Goal: Answer question/provide support

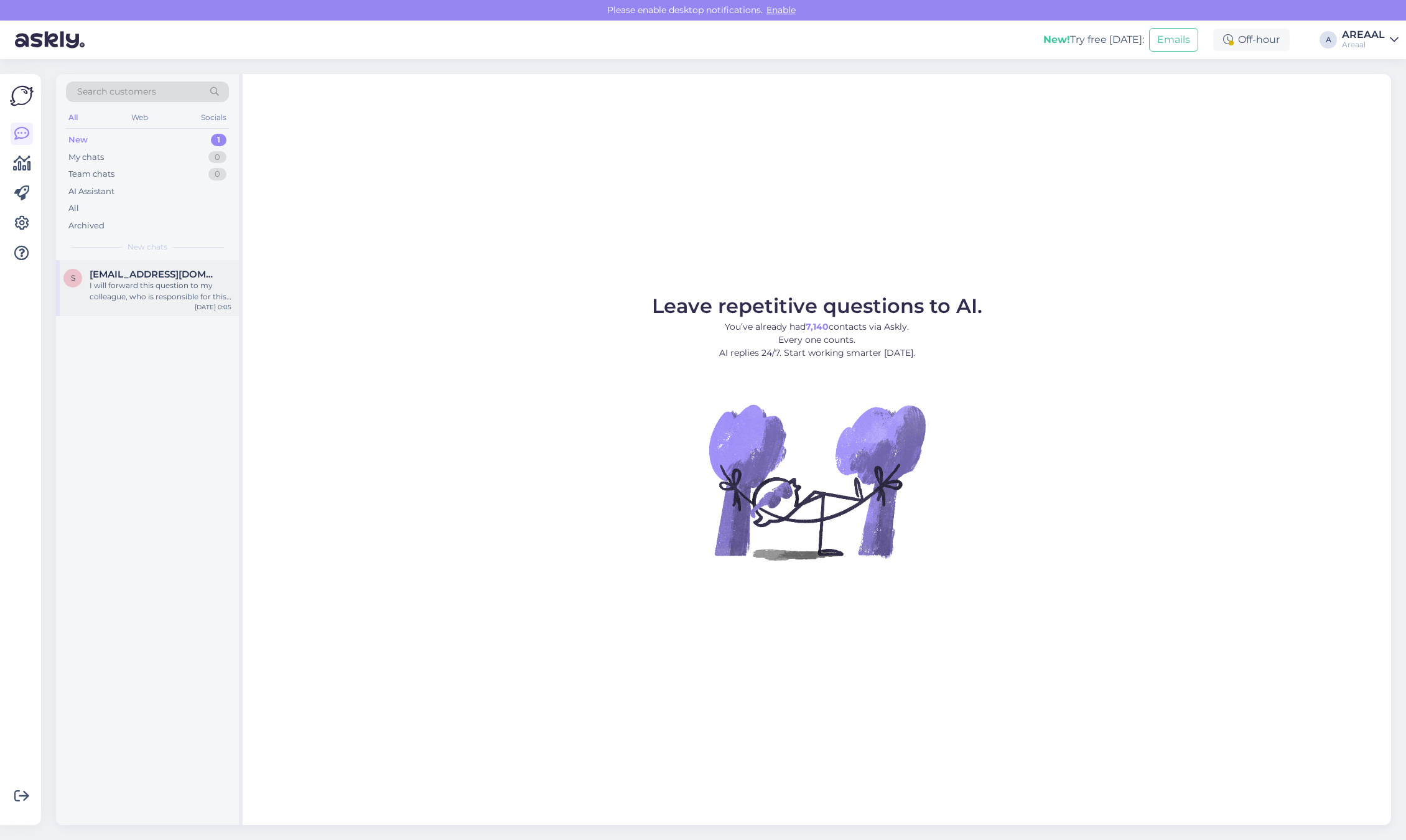
click at [166, 273] on span "[EMAIL_ADDRESS][DOMAIN_NAME]" at bounding box center [154, 275] width 129 height 11
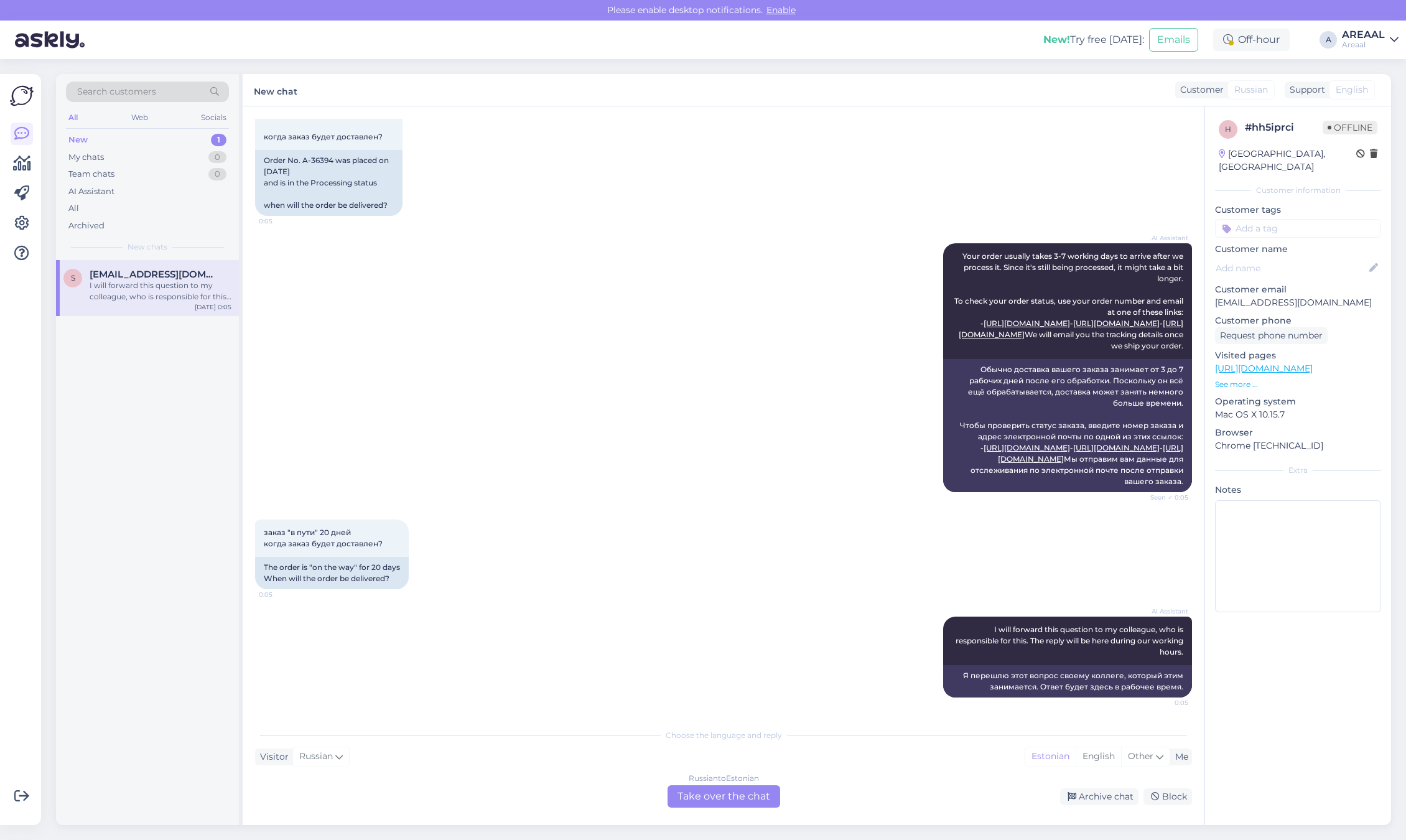
scroll to position [639, 0]
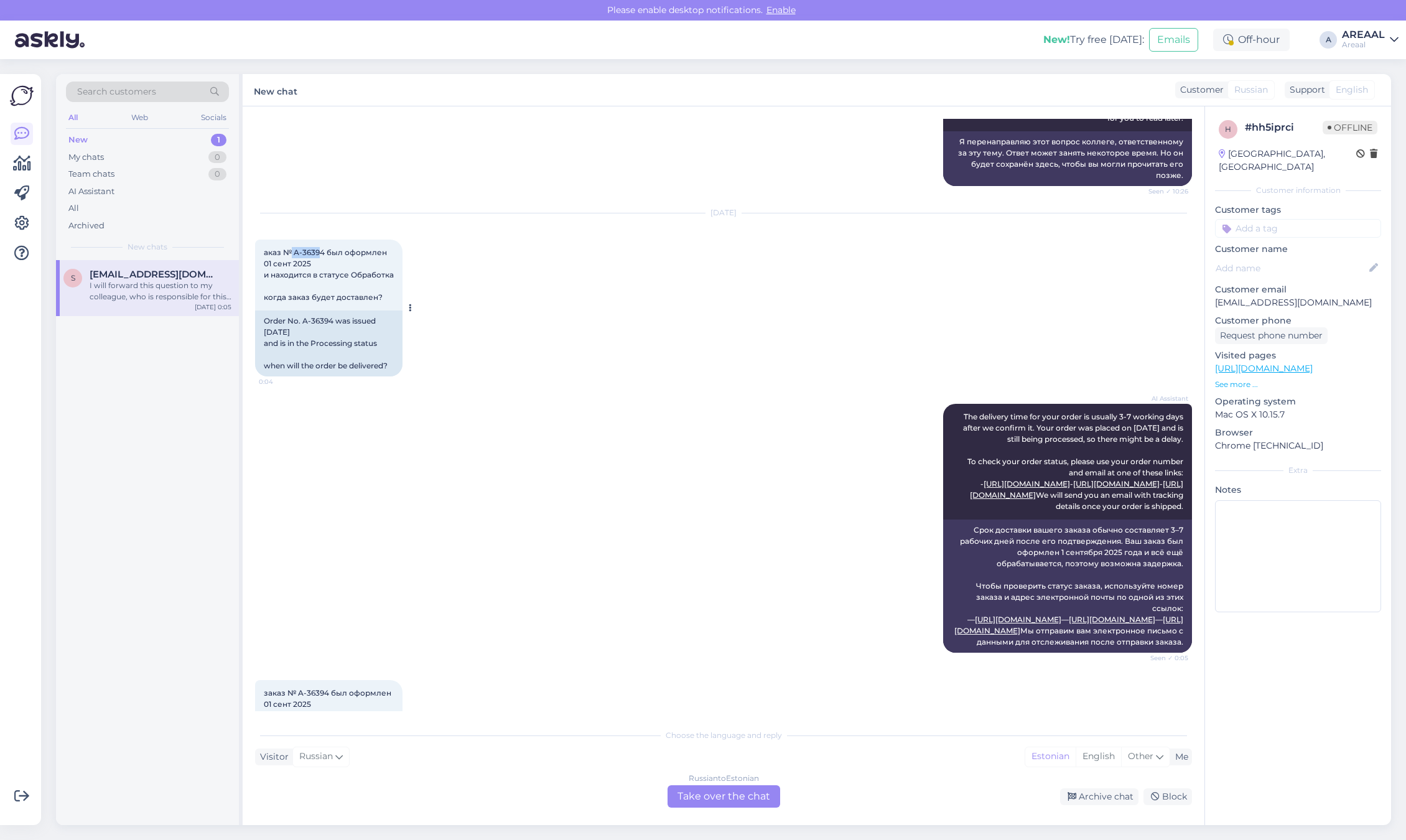
copy span "A-3639"
drag, startPoint x: 321, startPoint y: 309, endPoint x: 292, endPoint y: 310, distance: 29.0
click at [292, 302] on span "аказ № A-36394 был оформлен 01 сент 2025 и находится в статусе Обработка когда …" at bounding box center [329, 275] width 130 height 54
drag, startPoint x: 141, startPoint y: 760, endPoint x: 163, endPoint y: 742, distance: 28.4
click at [141, 760] on div "s [EMAIL_ADDRESS][DOMAIN_NAME] I will forward this question to my colleague, wh…" at bounding box center [147, 542] width 183 height 565
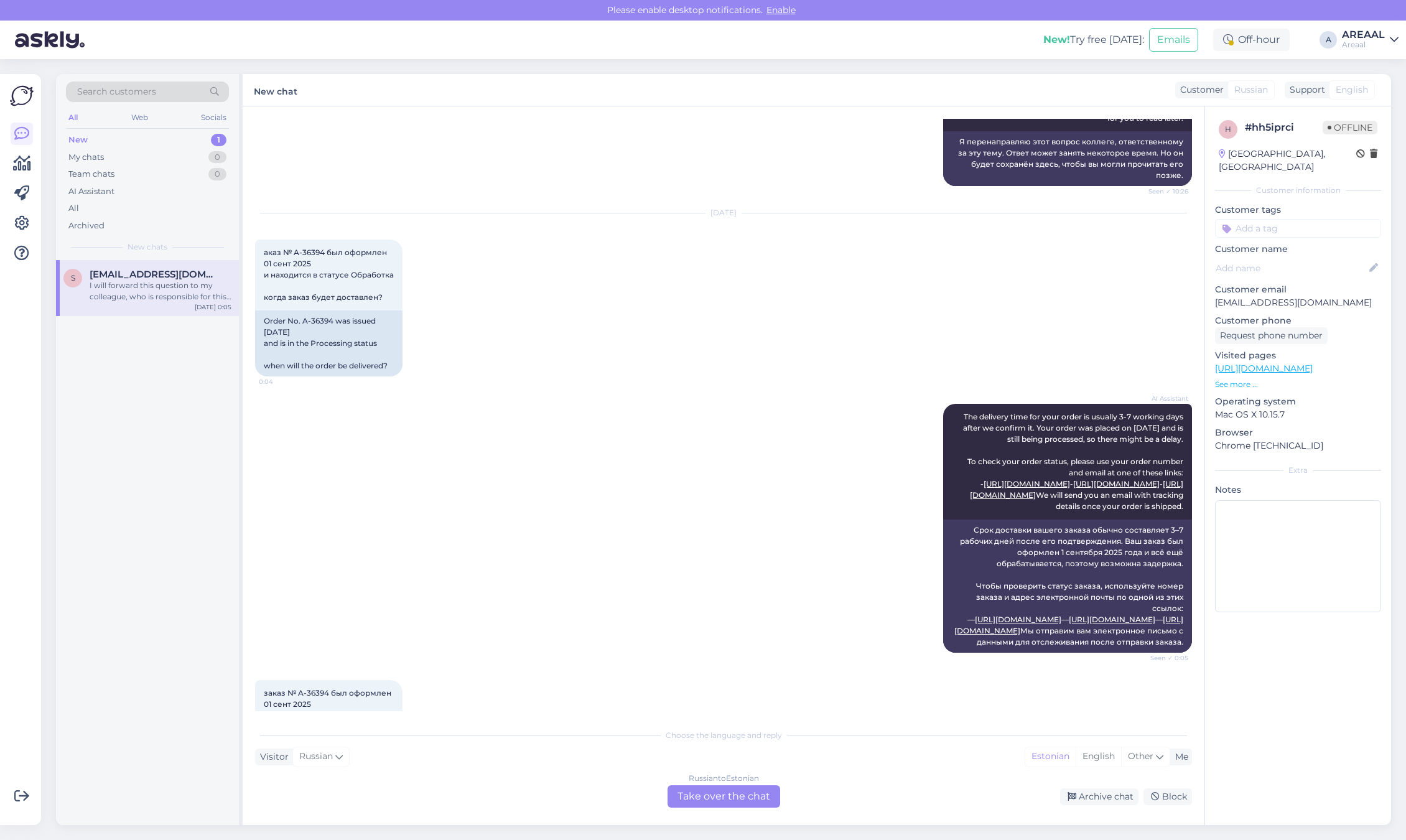
click at [1119, 806] on div "Russian to Estonian Take over the chat Archive chat Block" at bounding box center [724, 796] width 937 height 22
click at [1110, 795] on div "Archive chat" at bounding box center [1100, 796] width 78 height 17
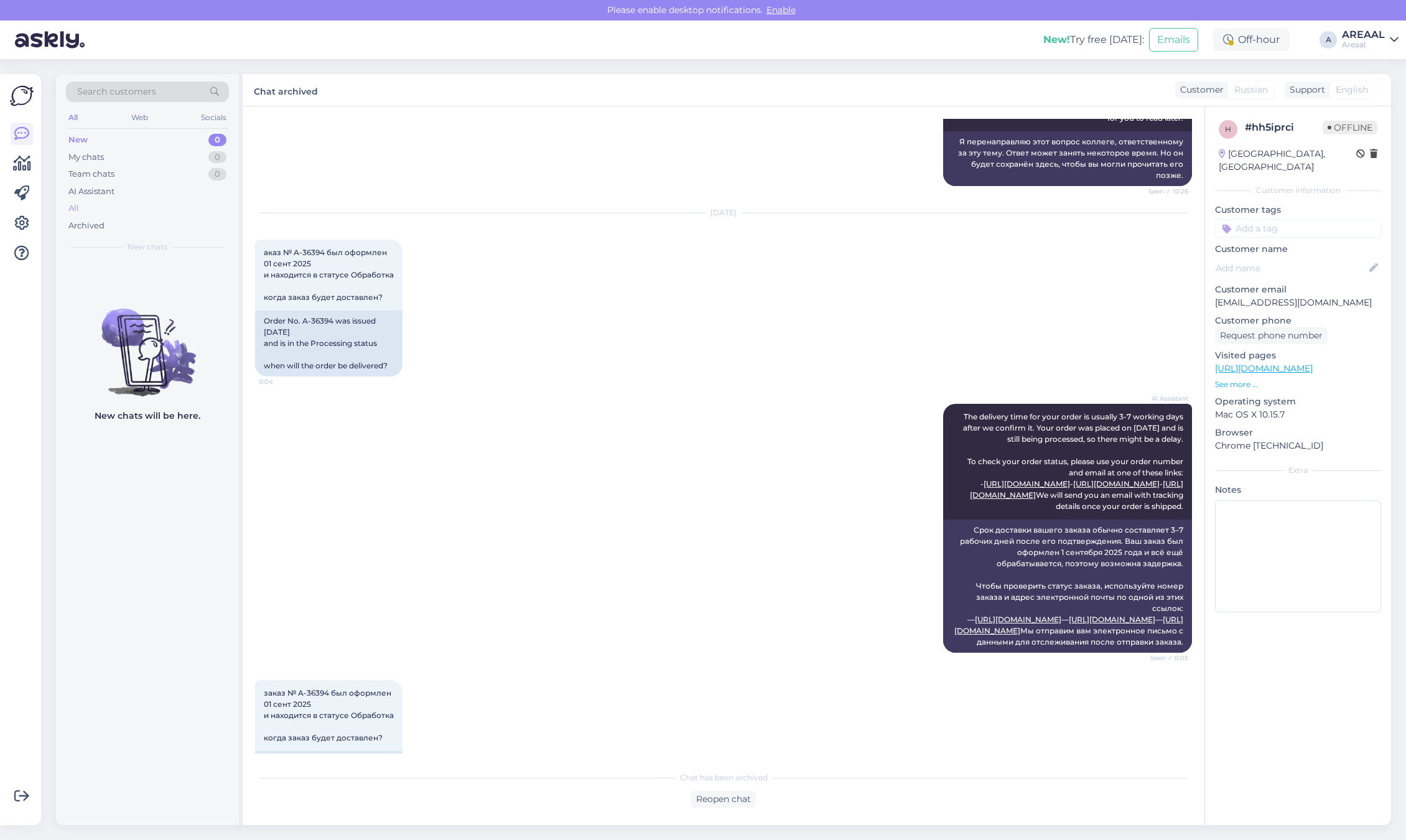
click at [168, 213] on div "All" at bounding box center [148, 208] width 163 height 18
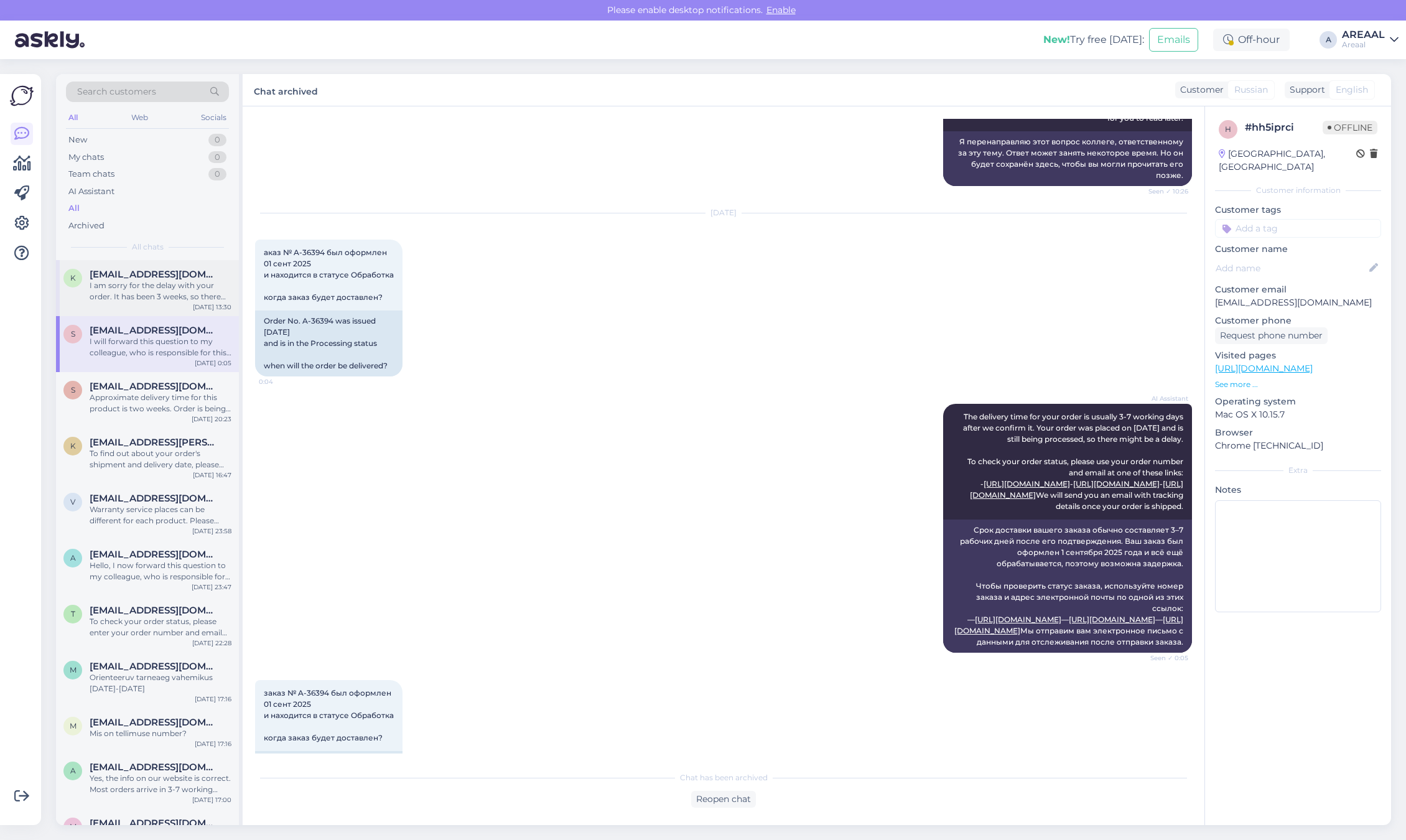
click at [185, 289] on div "I am sorry for the delay with your order. It has been 3 weeks, so there might b…" at bounding box center [161, 291] width 142 height 22
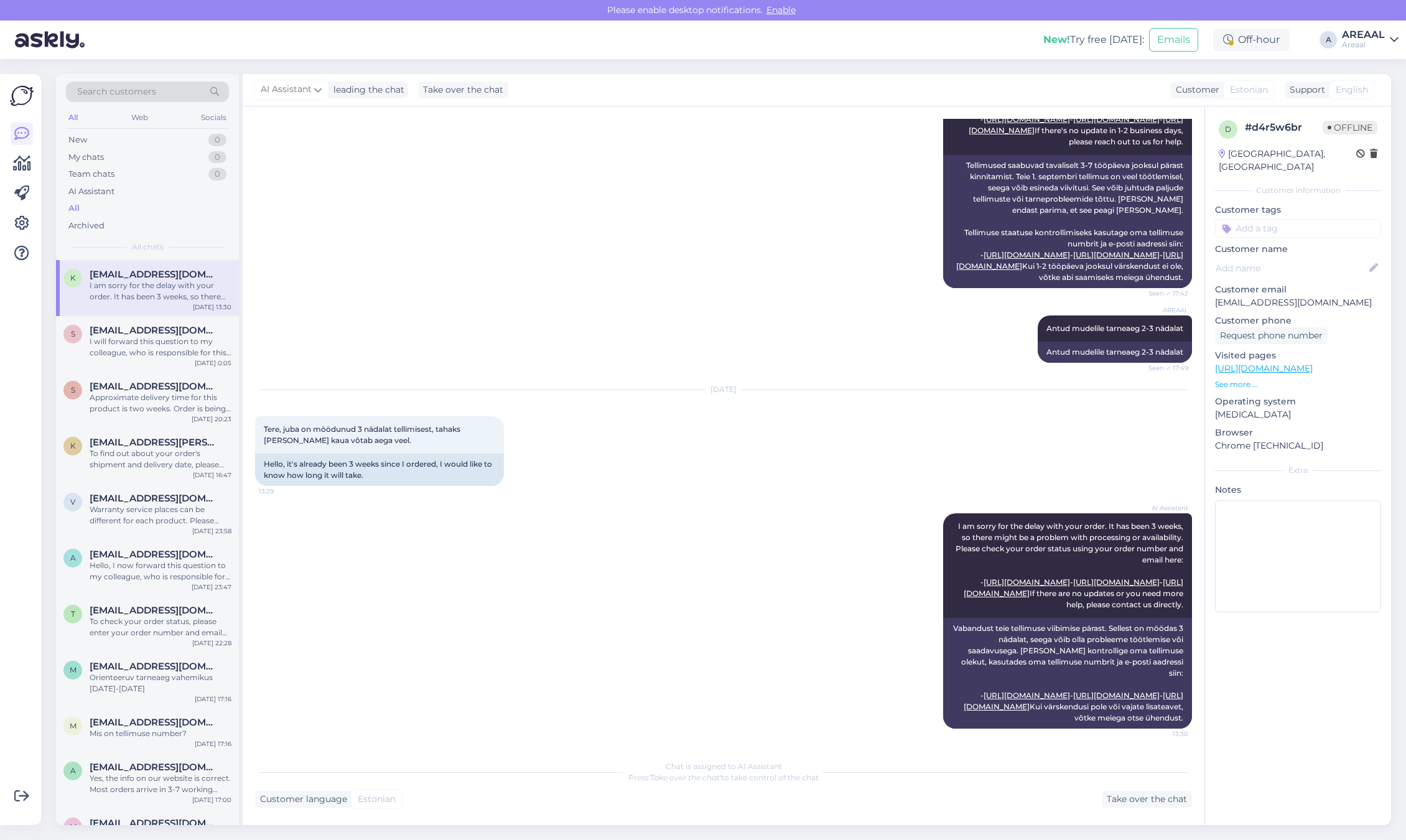
scroll to position [0, 0]
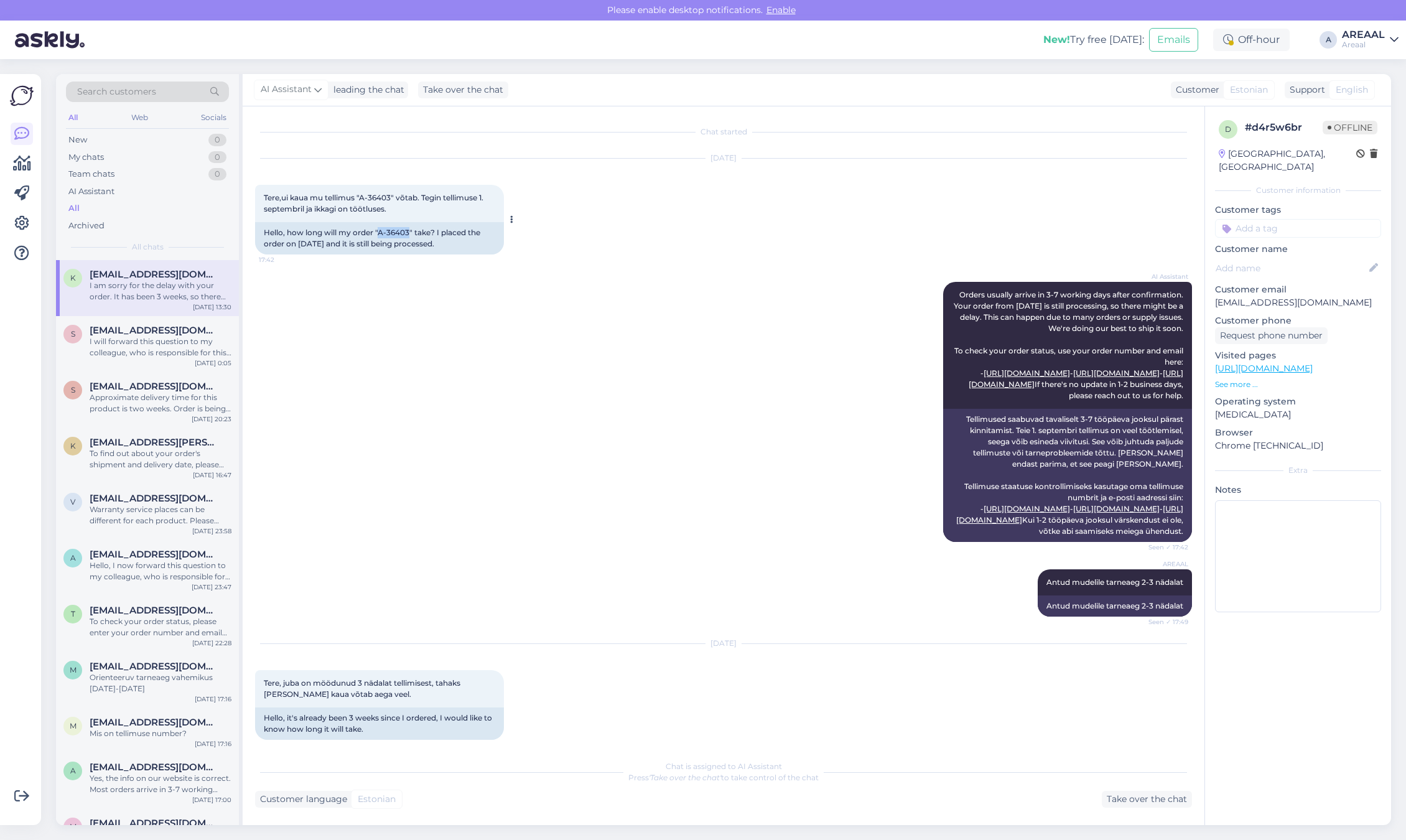
drag, startPoint x: 406, startPoint y: 234, endPoint x: 378, endPoint y: 237, distance: 28.2
click at [378, 237] on div "Hello, how long will my order "A-36403" take? I placed the order on [DATE] and …" at bounding box center [379, 238] width 249 height 32
copy div "A-36403"
click at [589, 801] on div "Customer language Estonian Take over the chat" at bounding box center [724, 799] width 937 height 17
click at [1362, 32] on div "AREAAL" at bounding box center [1364, 35] width 43 height 10
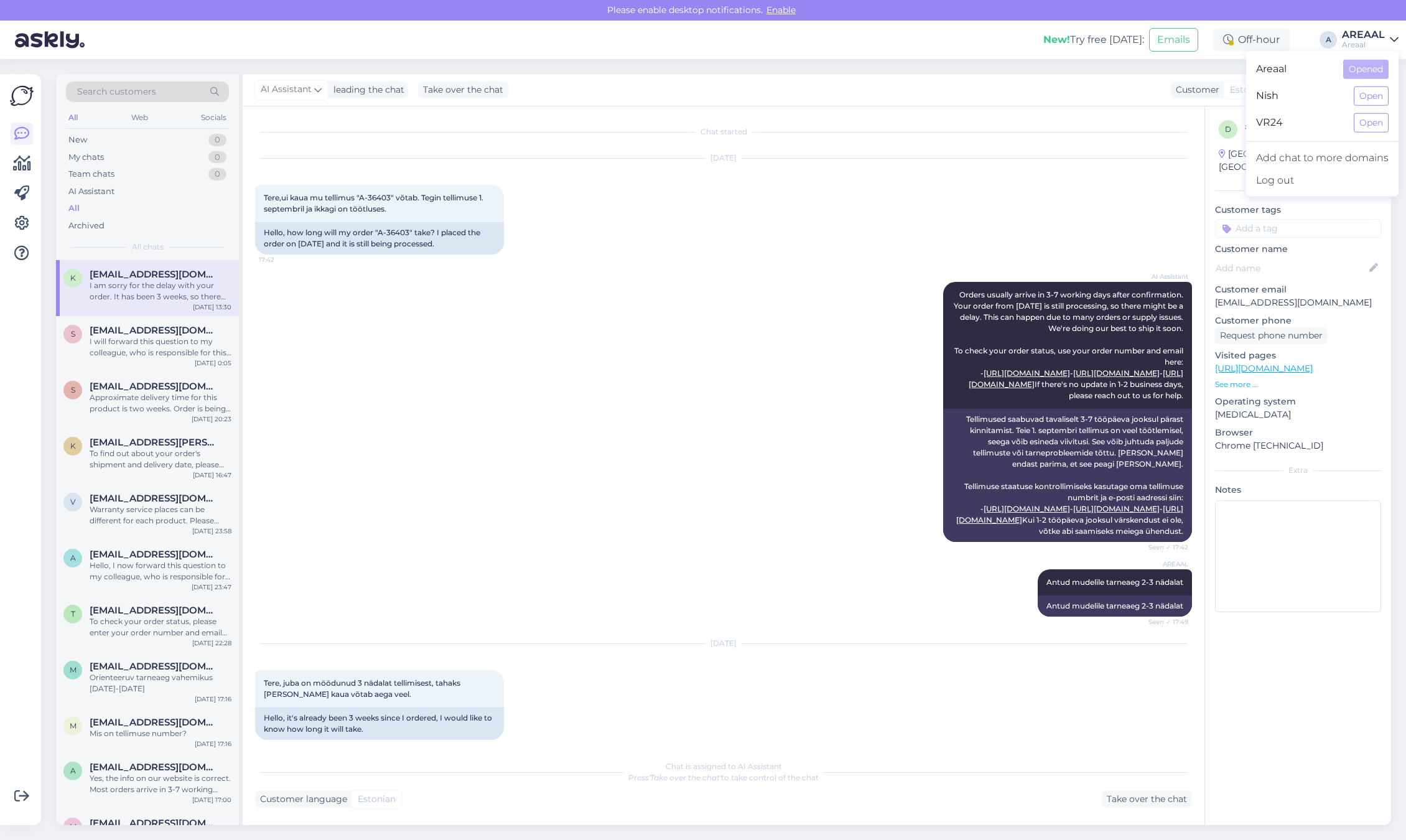
click at [1357, 110] on div "VR24 Open" at bounding box center [1322, 123] width 153 height 27
click at [1383, 91] on button "Open" at bounding box center [1371, 96] width 35 height 19
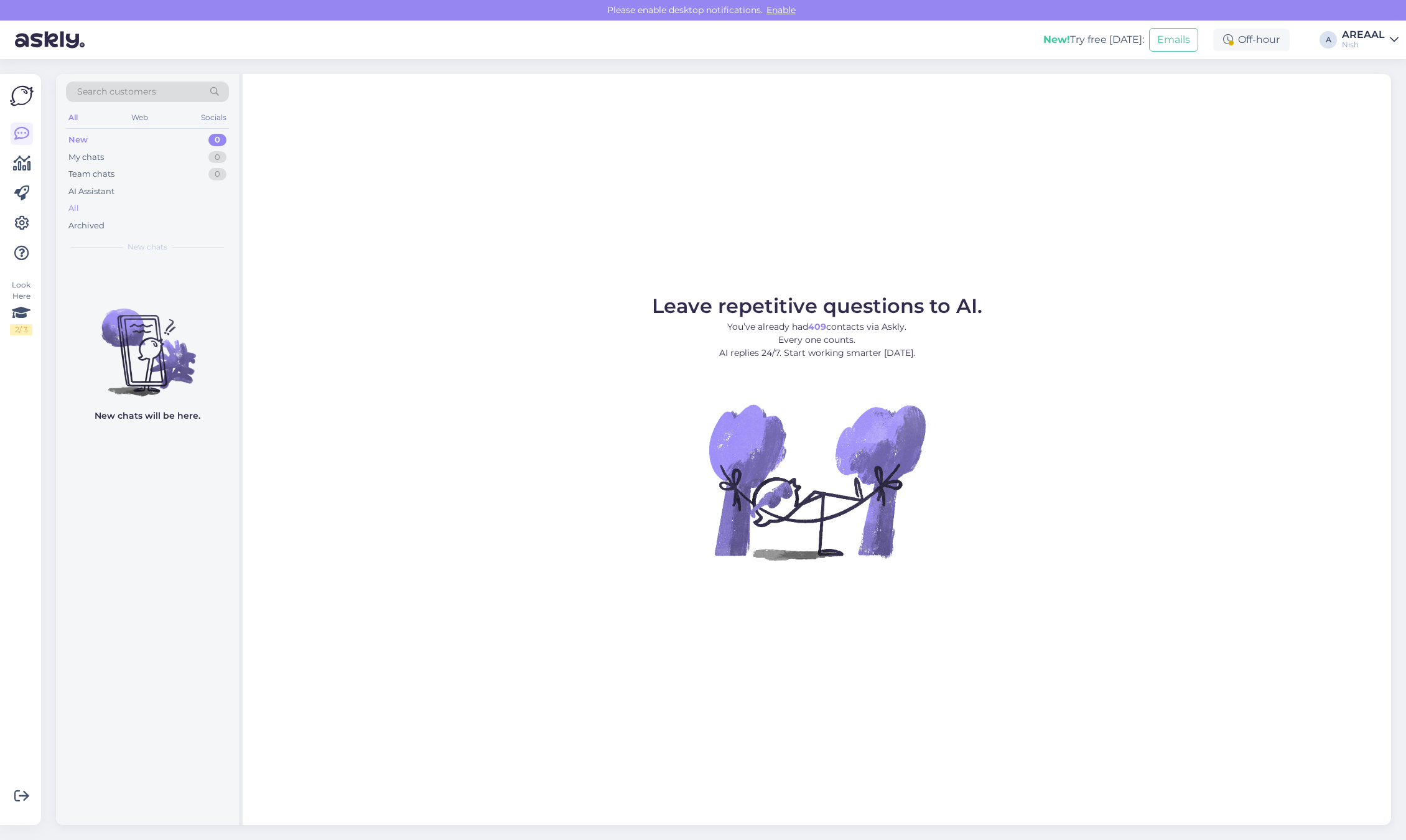
click at [106, 203] on div "All" at bounding box center [148, 208] width 163 height 18
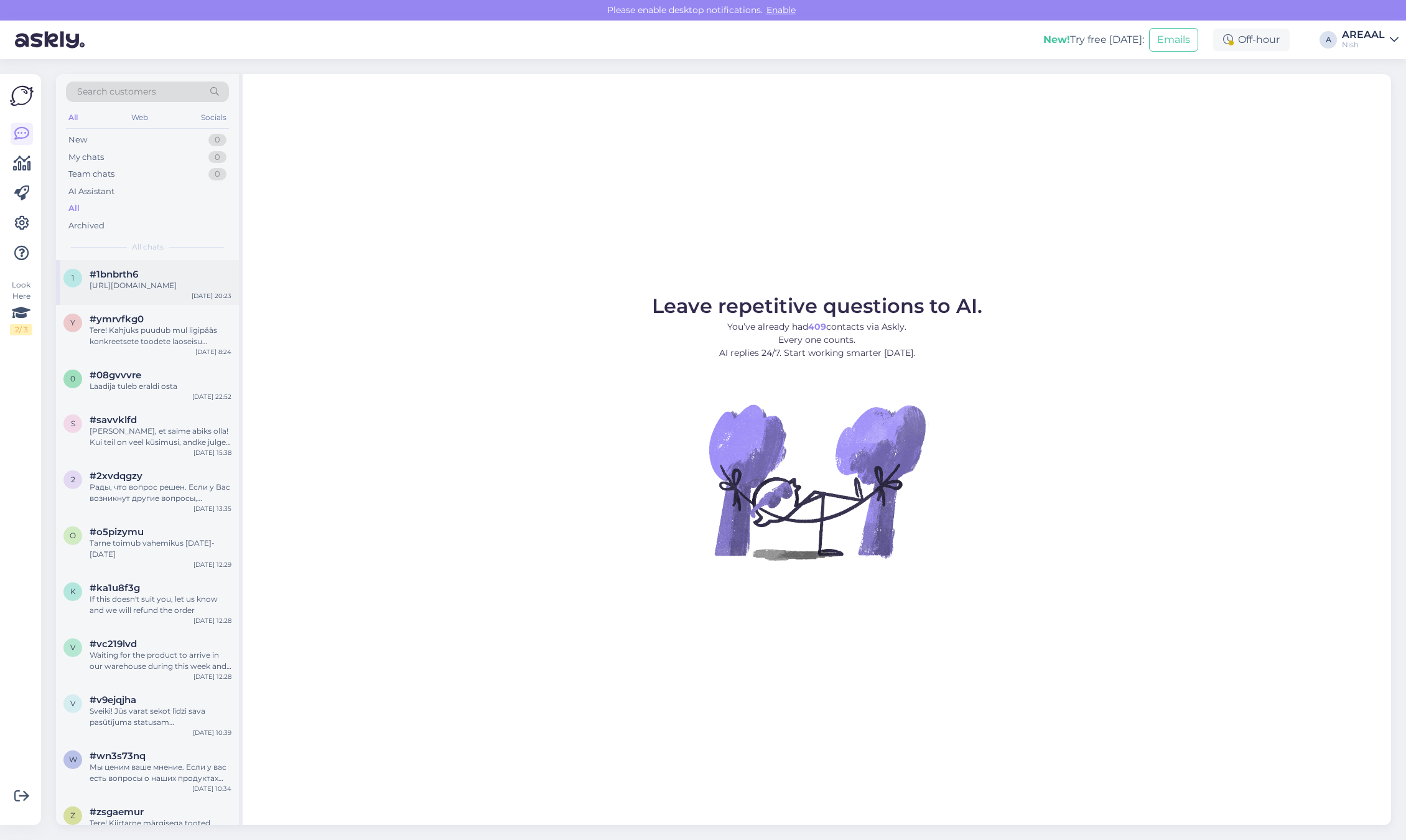
click at [157, 305] on div "1 #1bnbrth6 [URL][DOMAIN_NAME] [DATE] 20:23" at bounding box center [147, 282] width 183 height 45
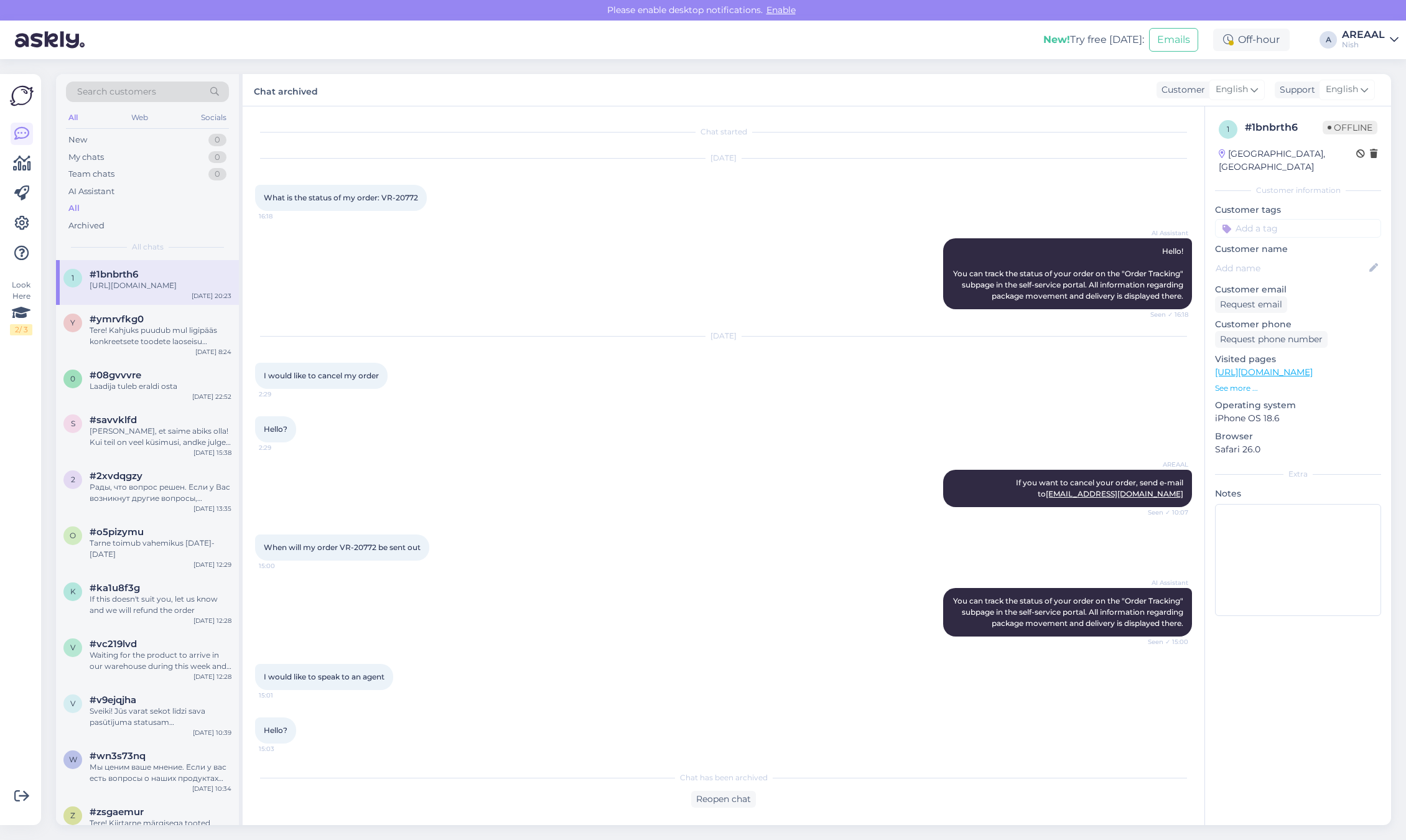
scroll to position [508, 0]
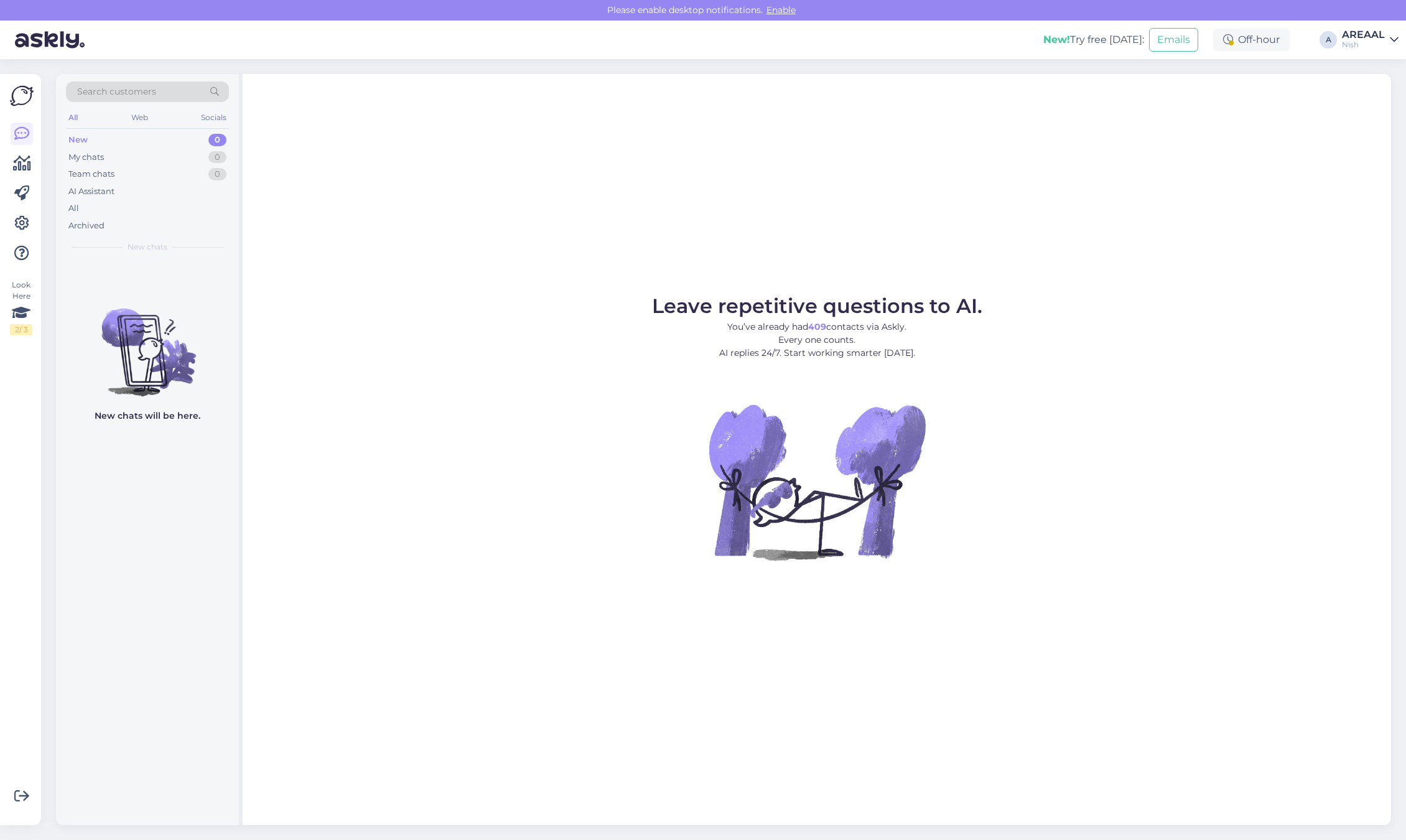
click at [1357, 48] on div "New! Try free today: Emails Off-hour A AREAAL Nish" at bounding box center [703, 39] width 1406 height 39
click at [1355, 30] on div "AREAAL" at bounding box center [1364, 35] width 43 height 10
click at [1324, 454] on figure "Leave repetitive questions to AI. You’ve already had 7,140 contacts via Askly. …" at bounding box center [817, 445] width 1126 height 298
